Goal: Task Accomplishment & Management: Manage account settings

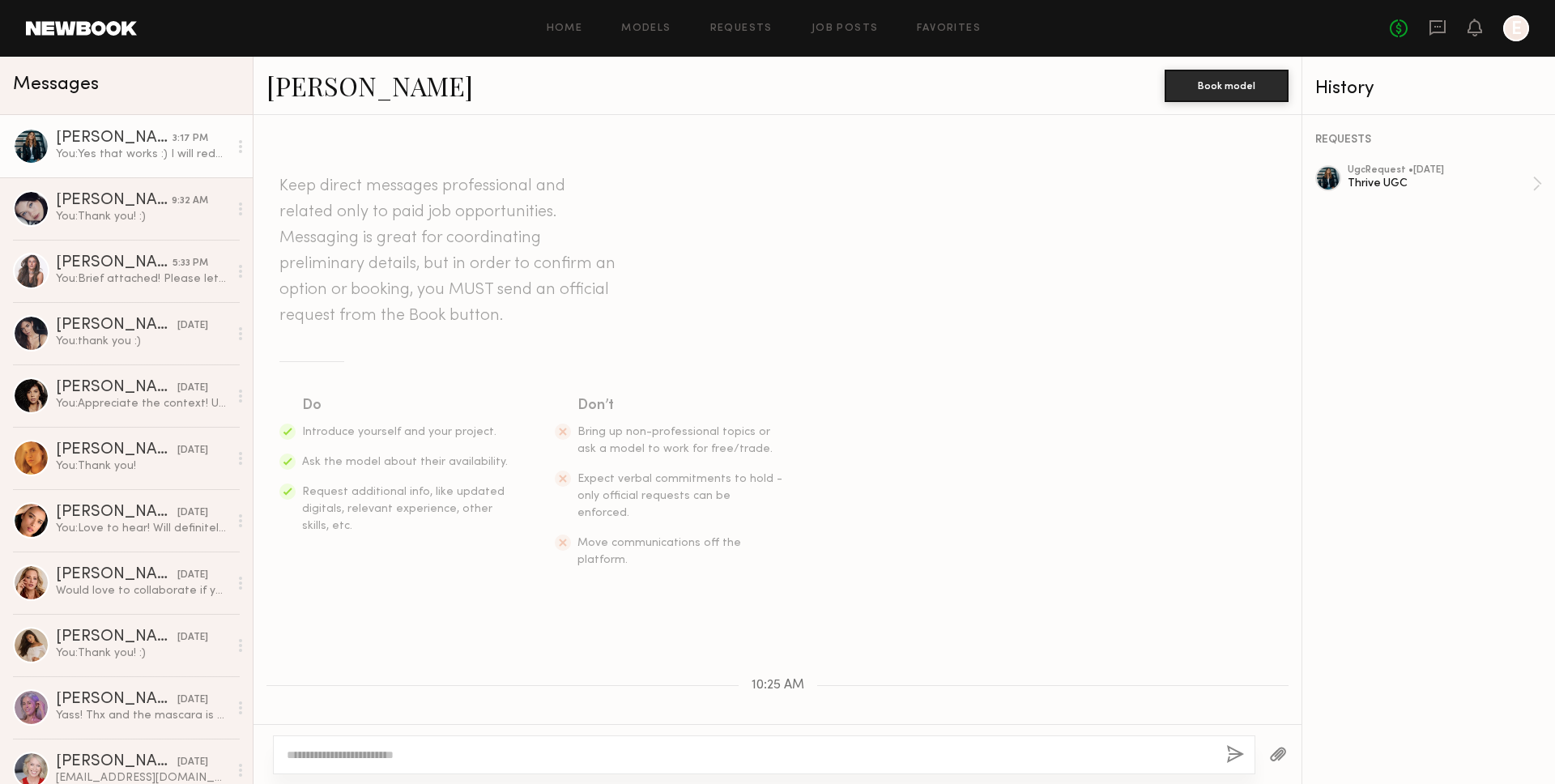
scroll to position [488, 0]
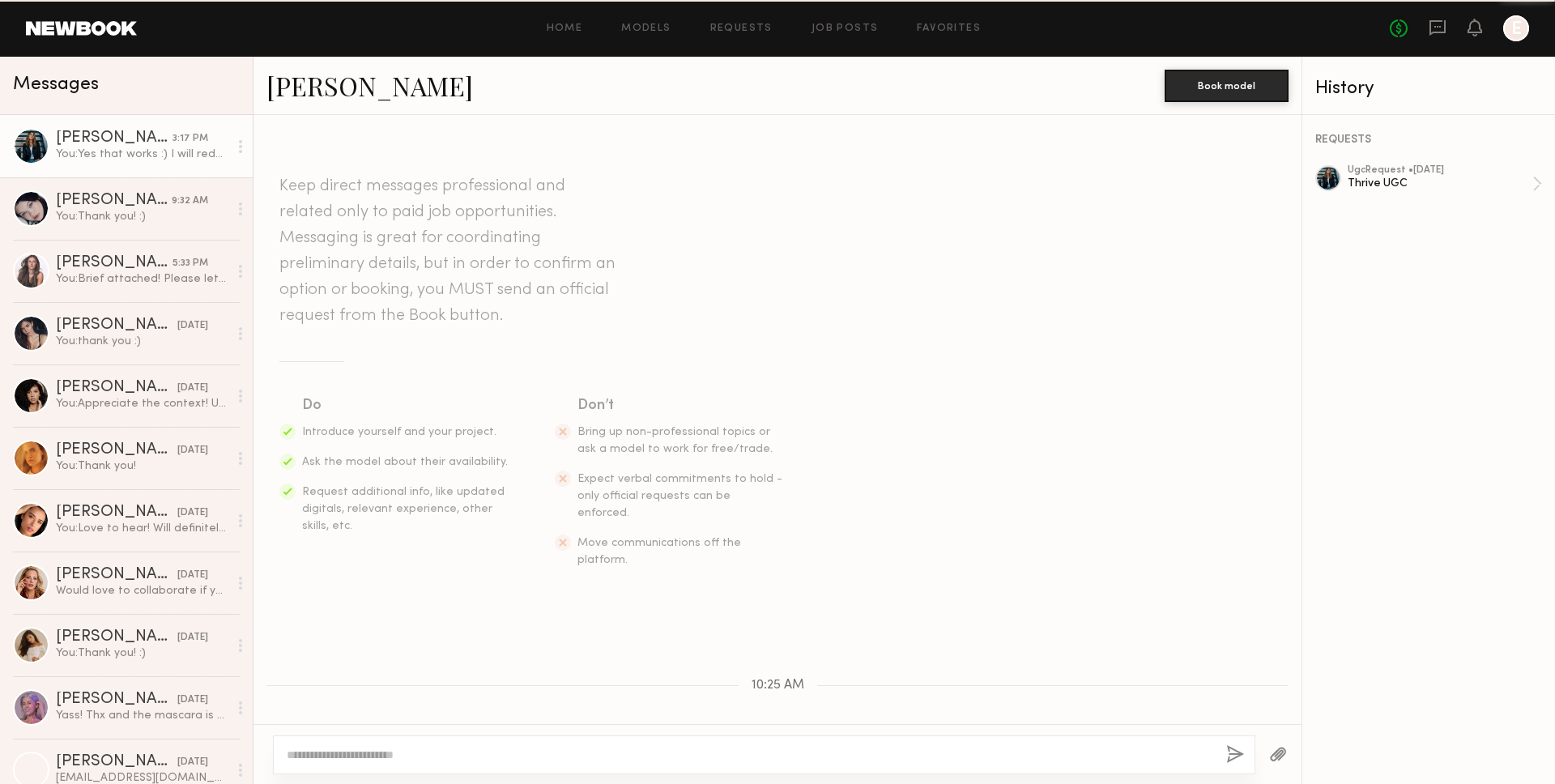
scroll to position [365, 0]
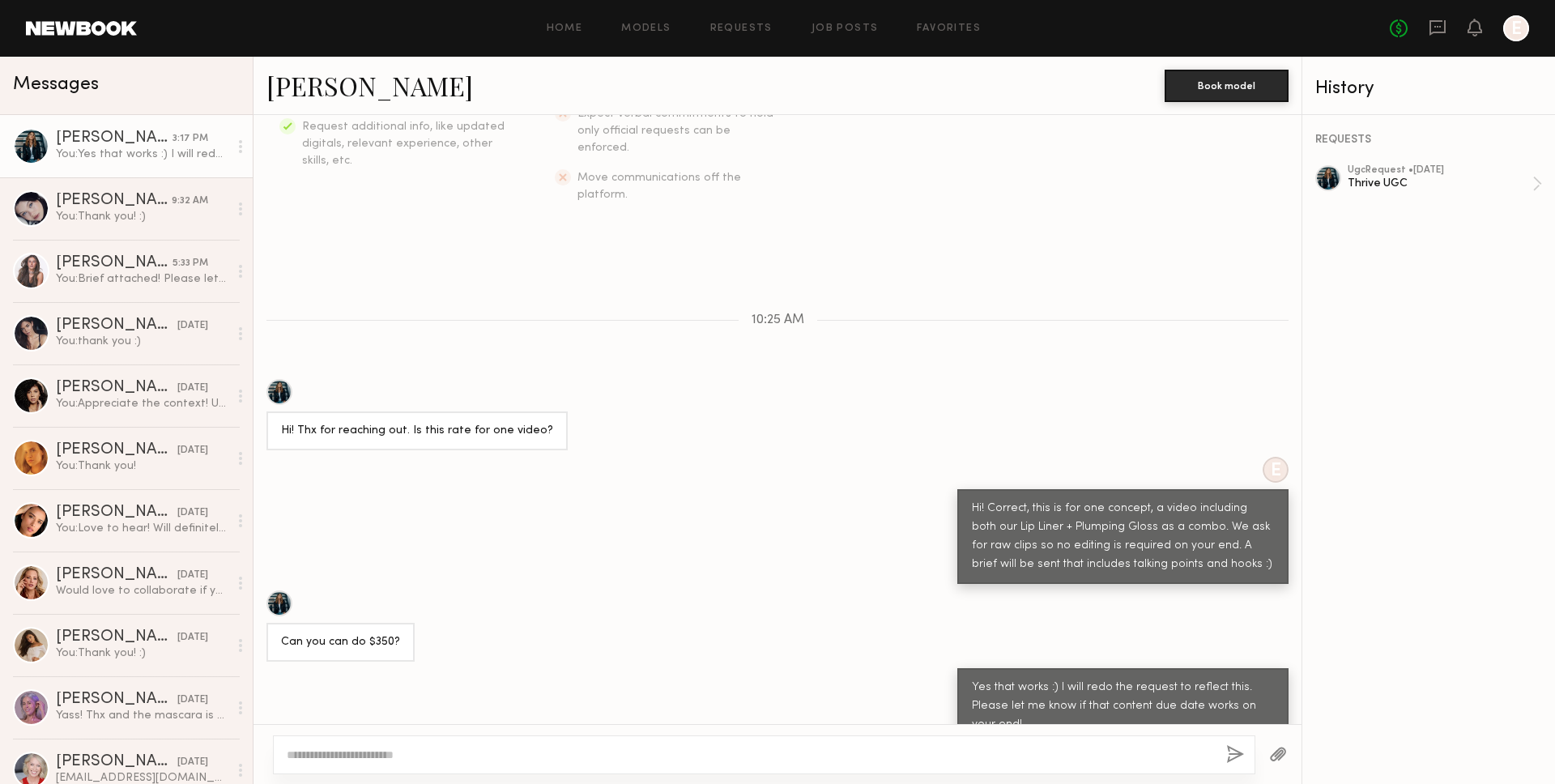
click at [1495, 163] on div "REQUESTS ugc Request • 08/26/2025 Thrive UGC" at bounding box center [1428, 450] width 252 height 669
click at [1495, 165] on div "ugc Request • 08/26/2025" at bounding box center [1440, 170] width 185 height 11
